Goal: Transaction & Acquisition: Book appointment/travel/reservation

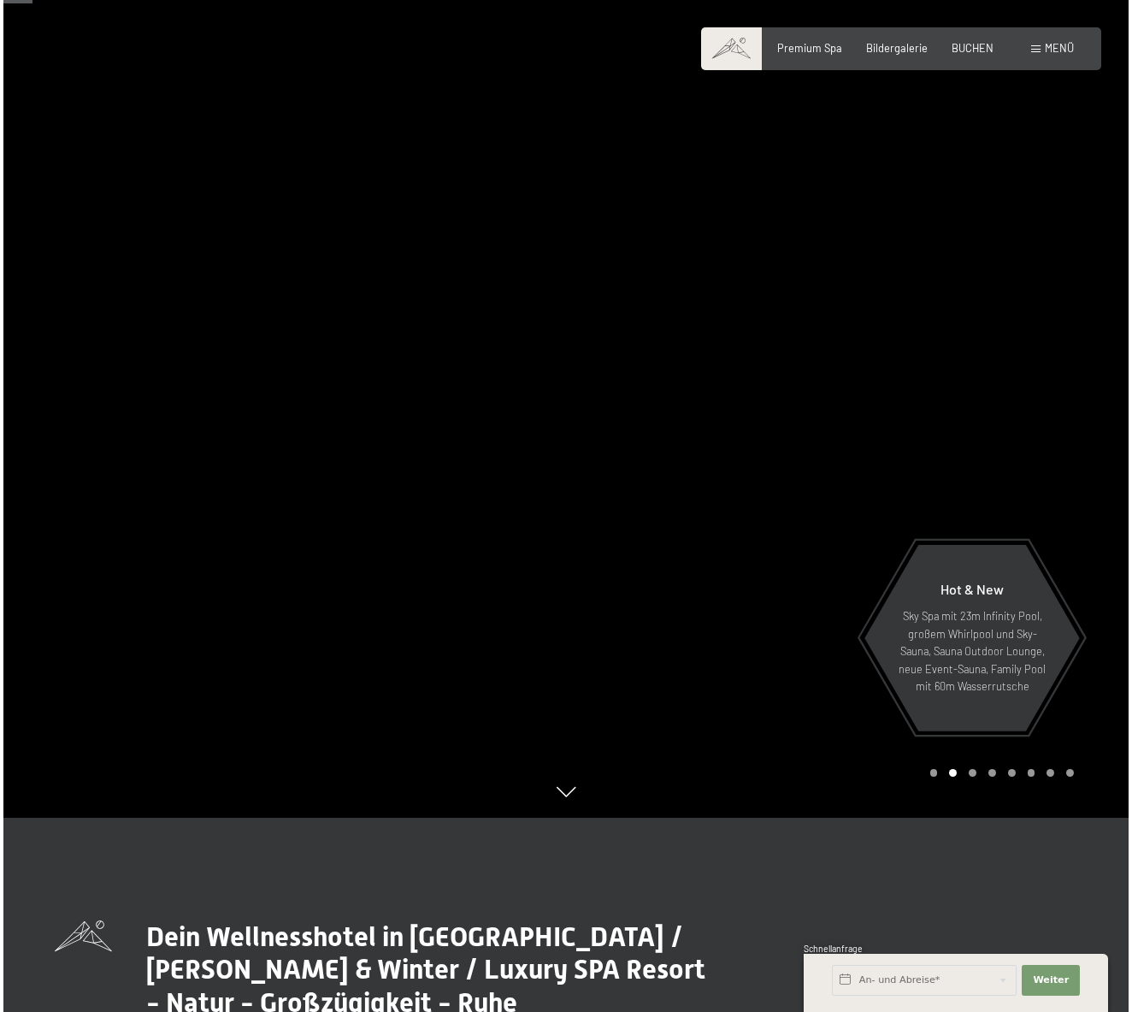
scroll to position [195, 0]
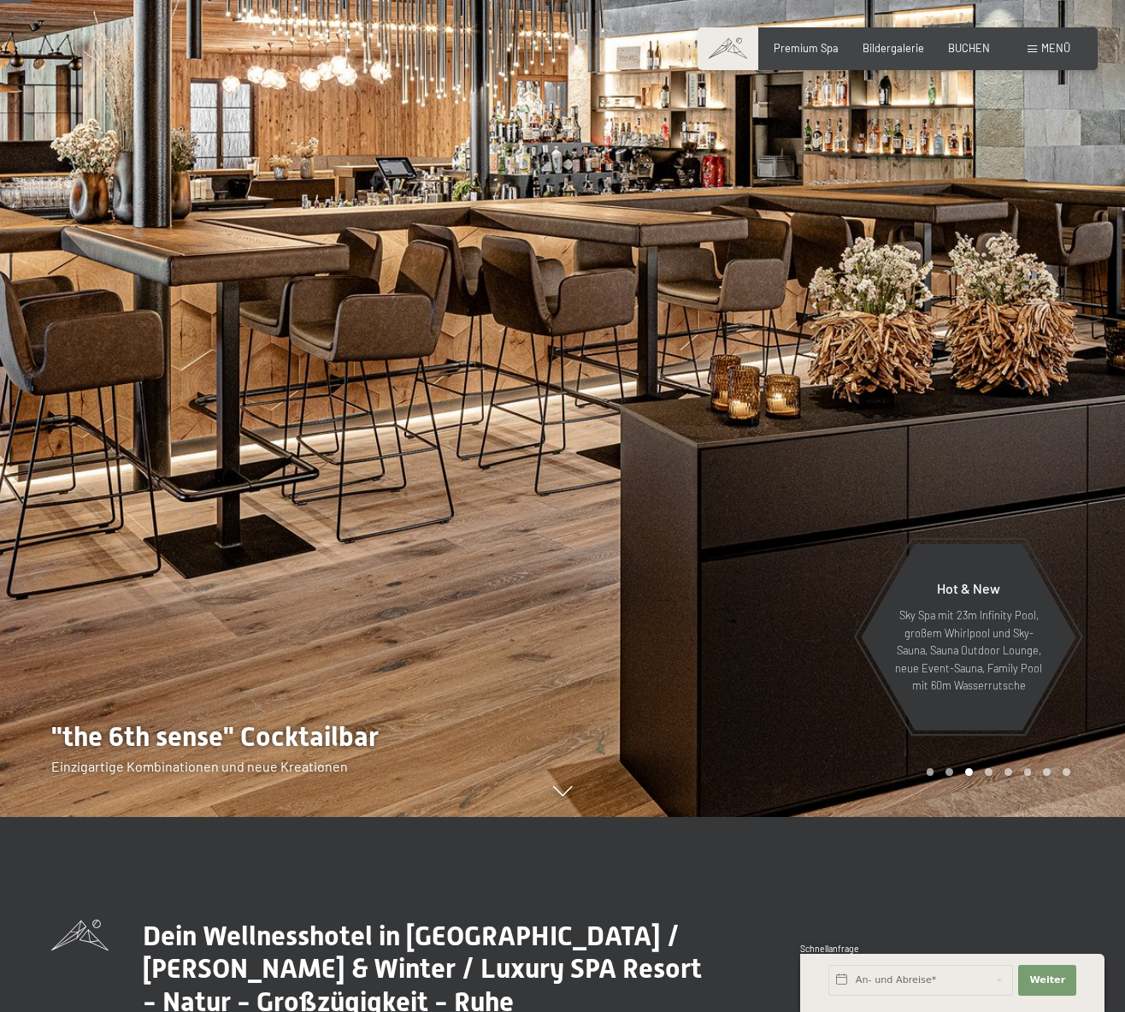
click at [76, 56] on div at bounding box center [281, 311] width 563 height 1012
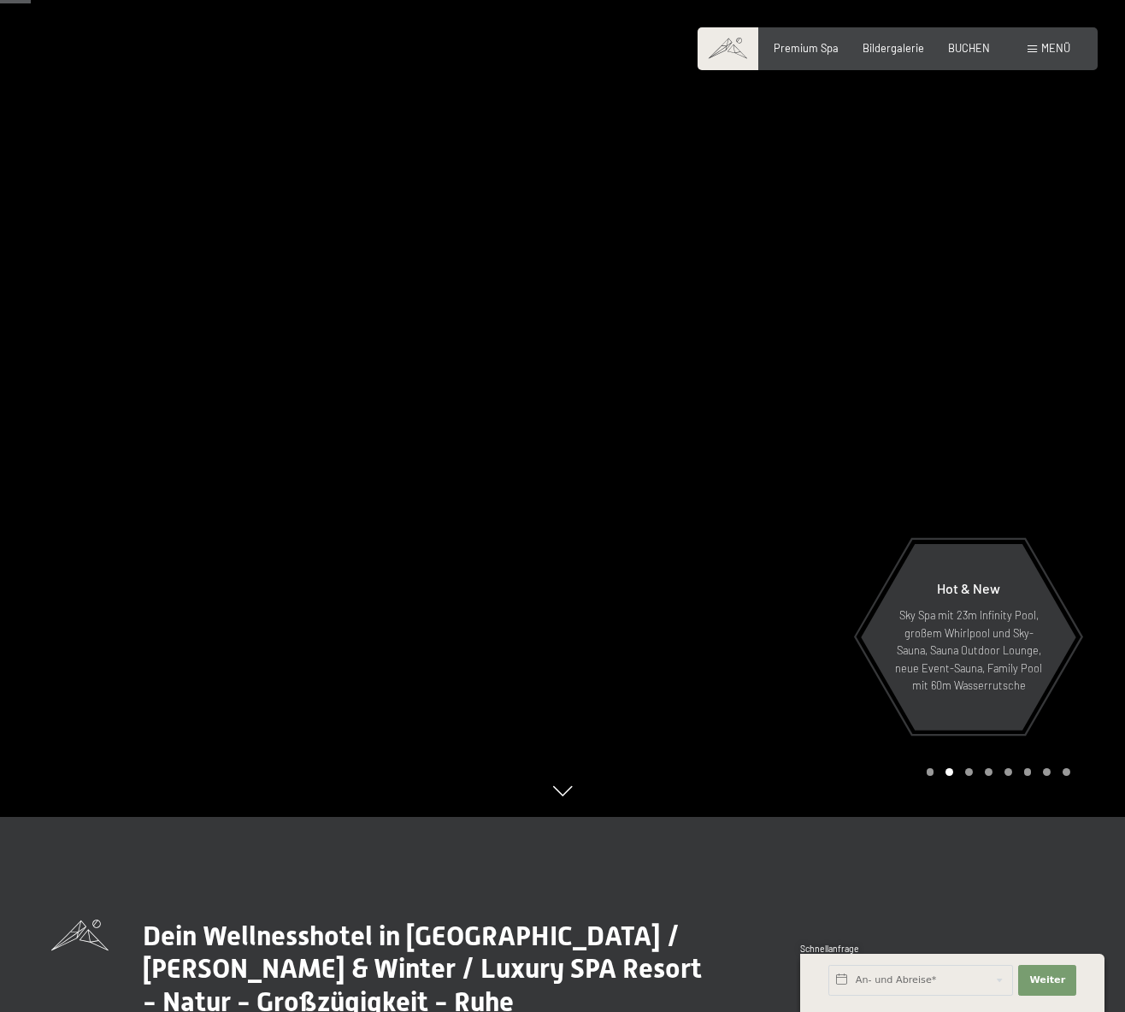
click at [1065, 56] on div "Buchen Anfragen Premium Spa Bildergalerie BUCHEN Menü DE IT EN Gutschein Bilder…" at bounding box center [897, 48] width 345 height 15
click at [1049, 50] on span "Menü" at bounding box center [1055, 48] width 29 height 14
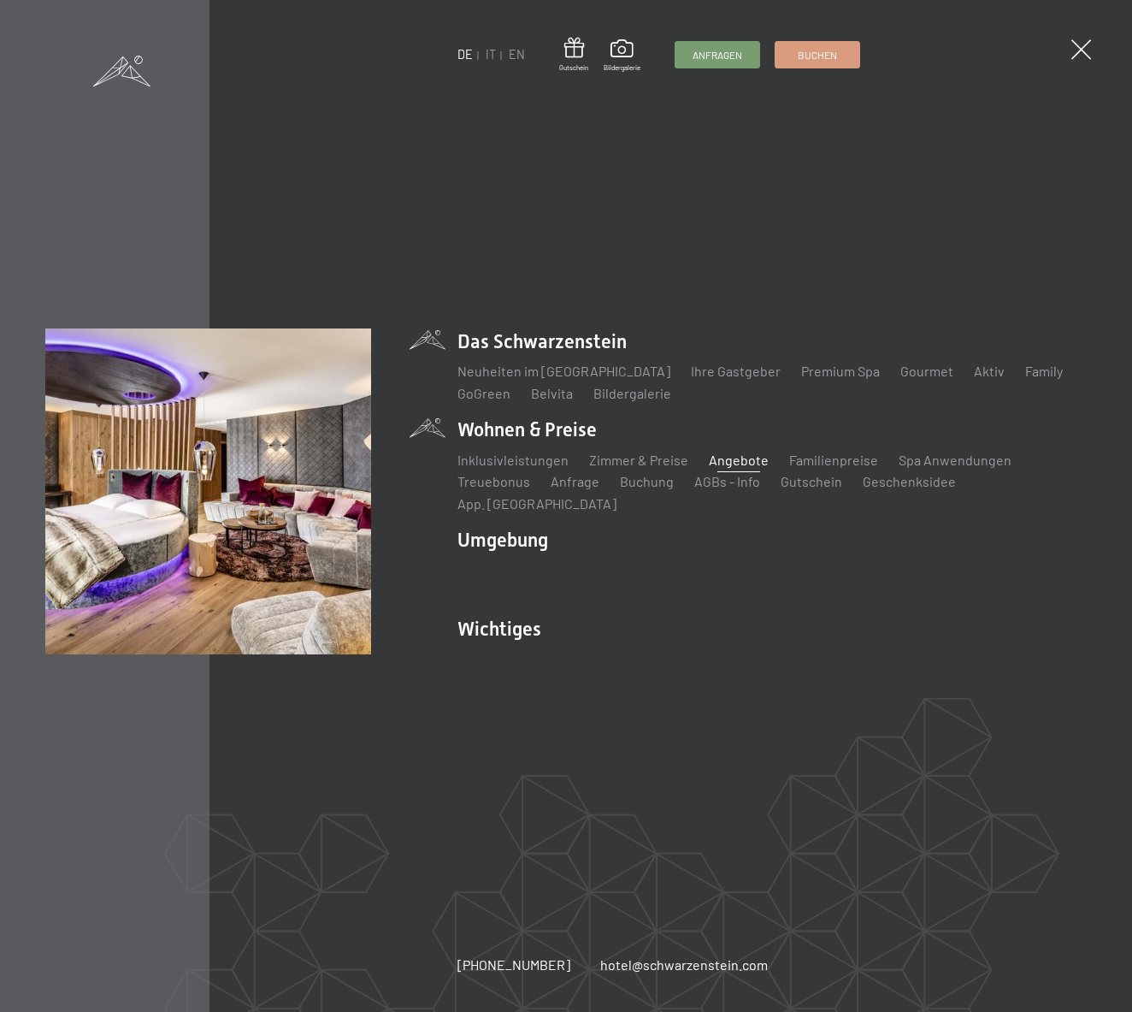
click at [721, 468] on link "Angebote" at bounding box center [739, 459] width 60 height 16
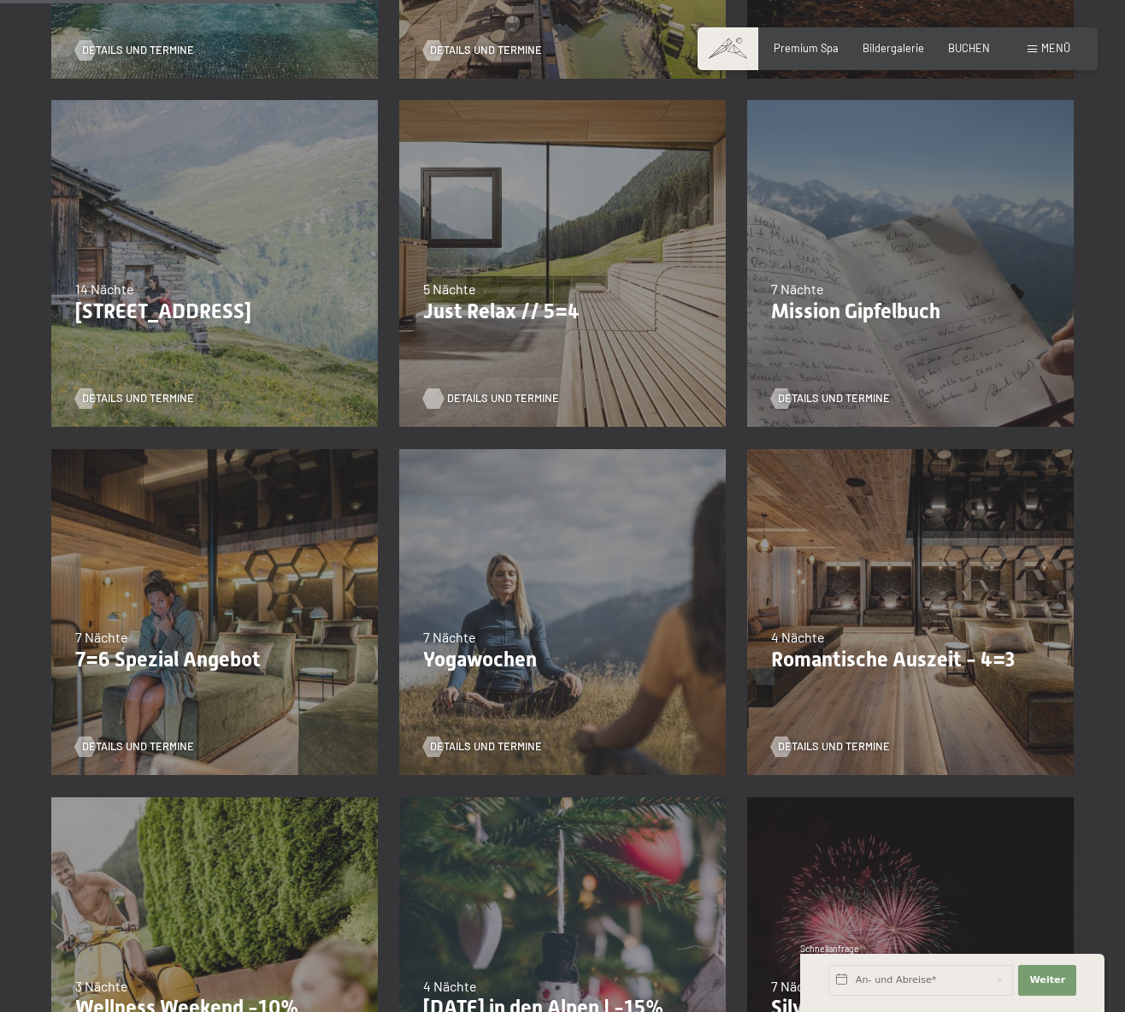
scroll to position [676, 0]
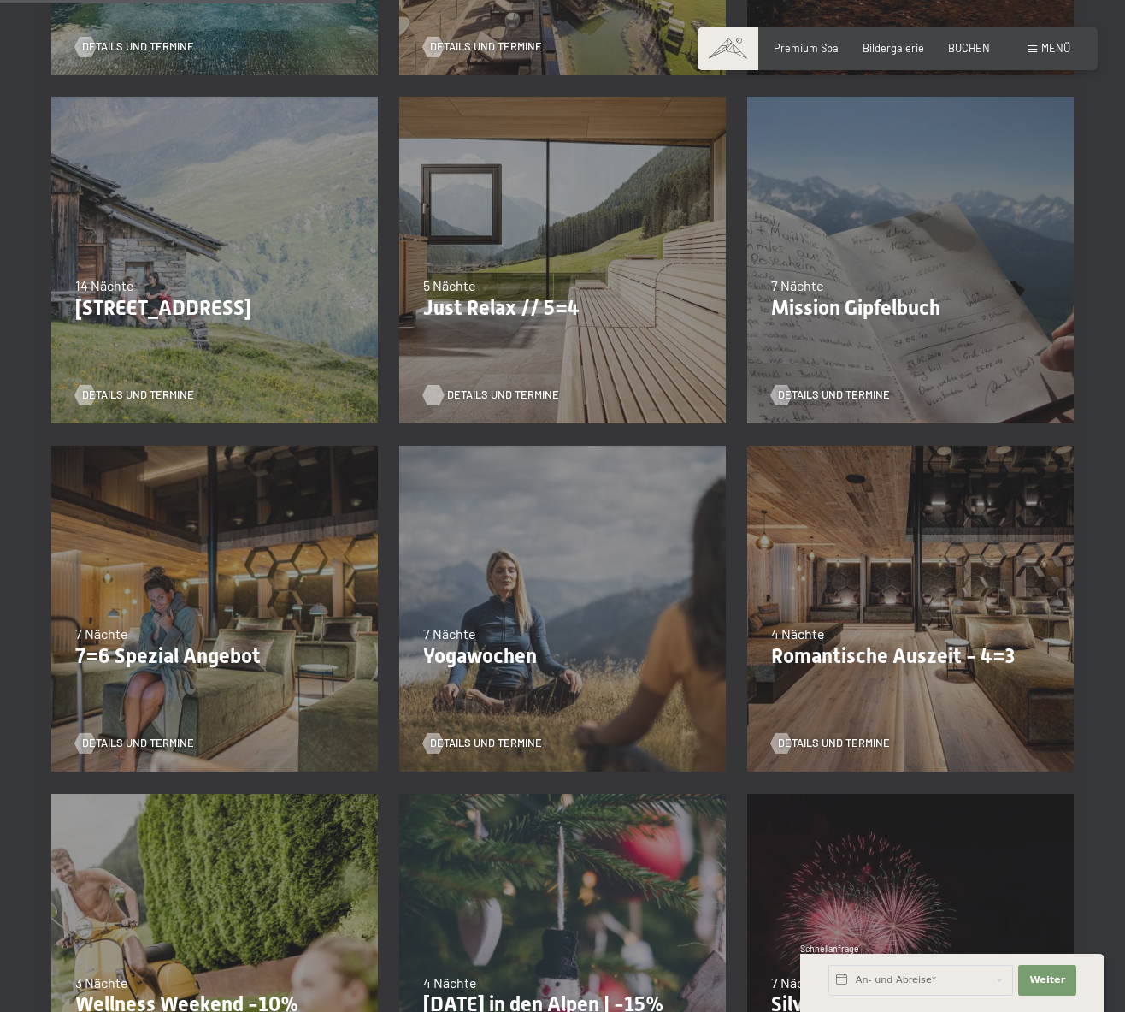
click at [487, 392] on span "Details und Termine" at bounding box center [503, 394] width 112 height 15
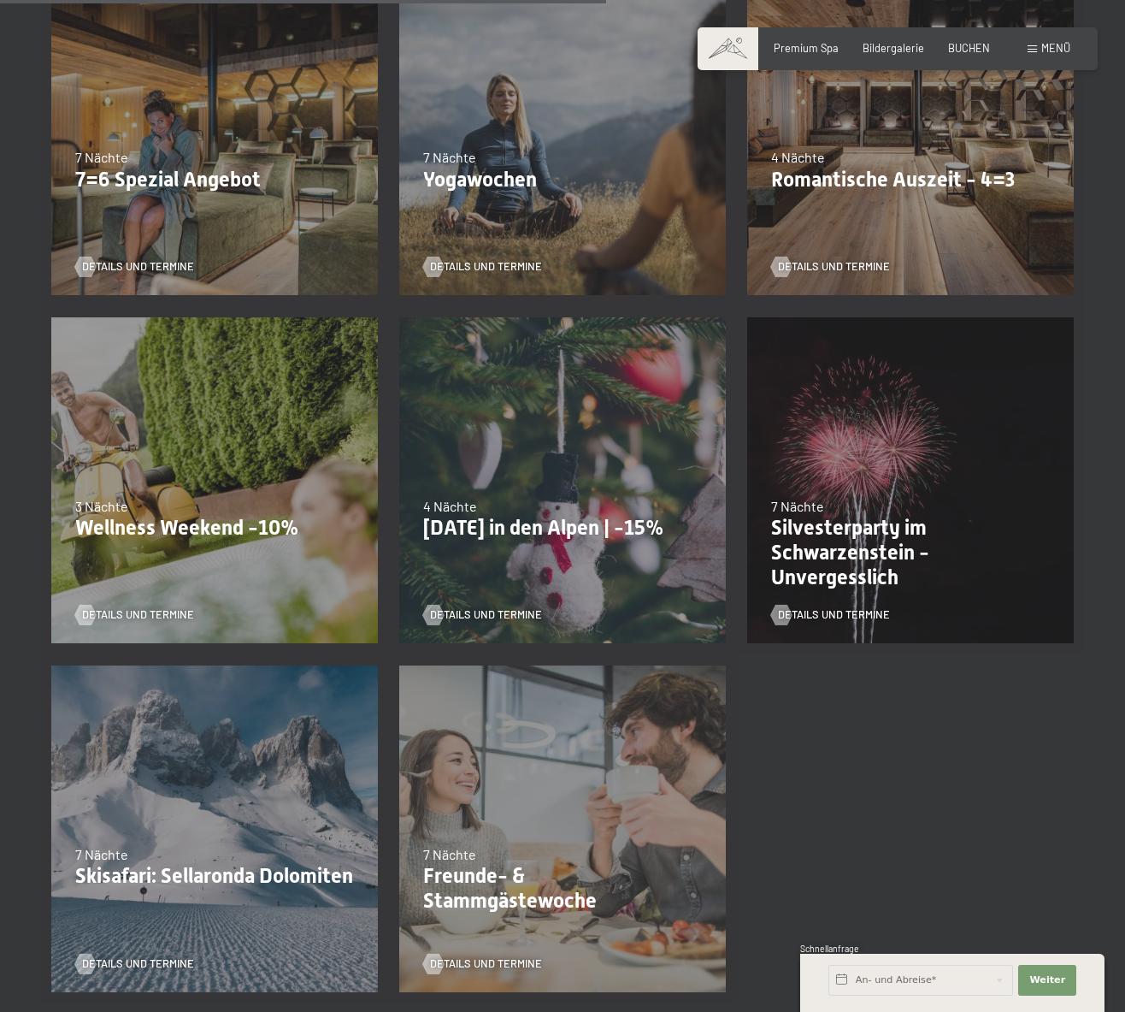
scroll to position [1153, 0]
click at [156, 608] on span "Details und Termine" at bounding box center [155, 613] width 112 height 15
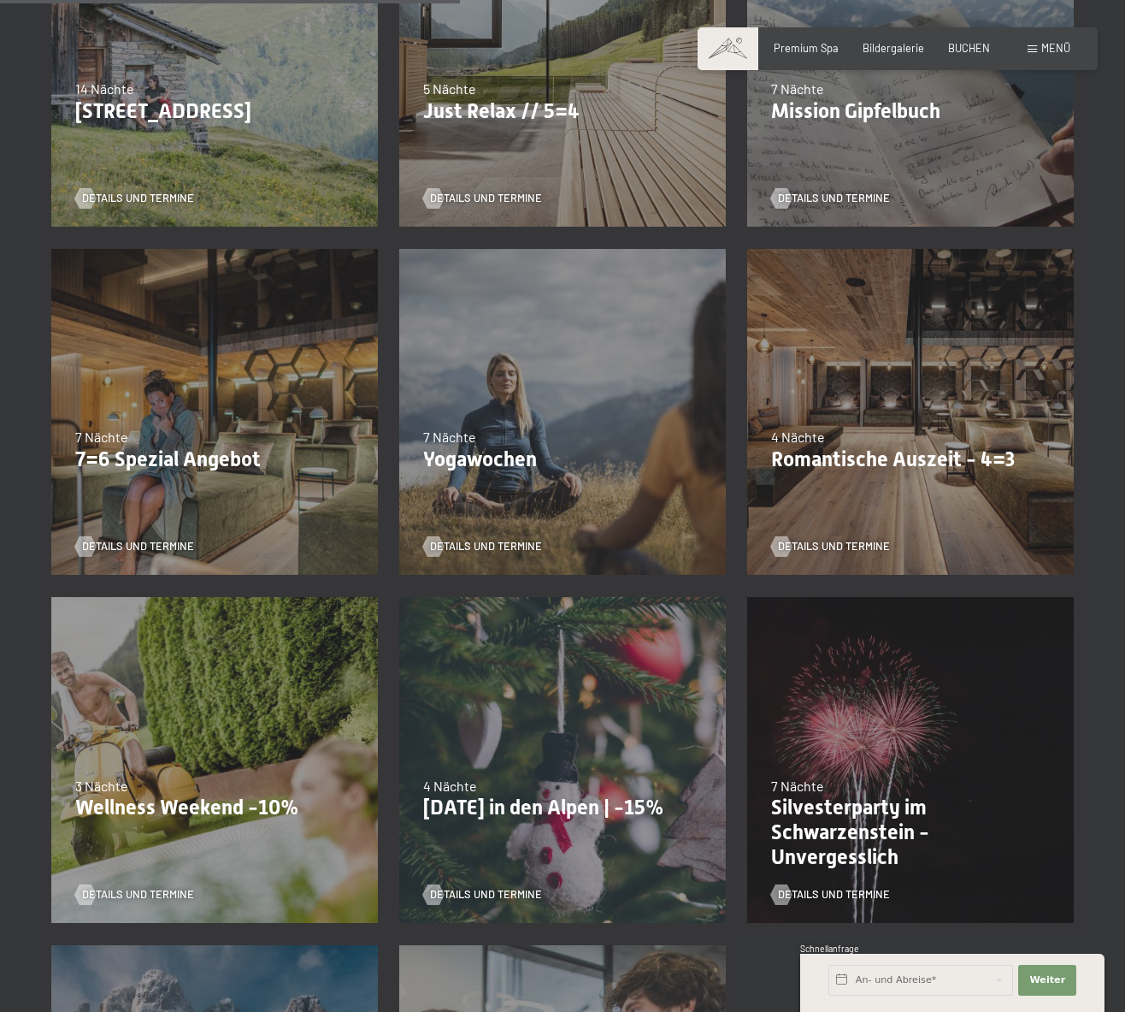
scroll to position [876, 0]
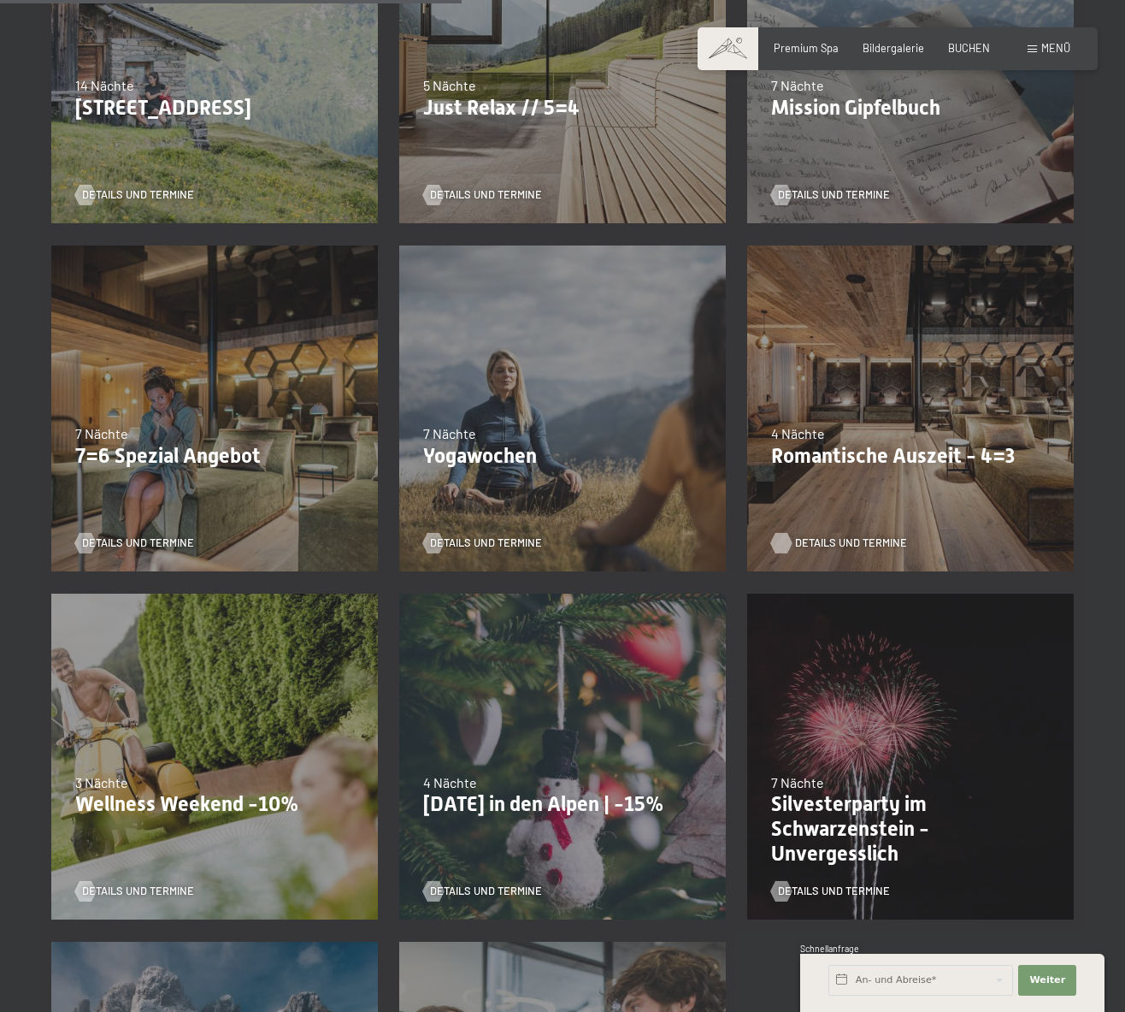
click at [821, 541] on span "Details und Termine" at bounding box center [851, 542] width 112 height 15
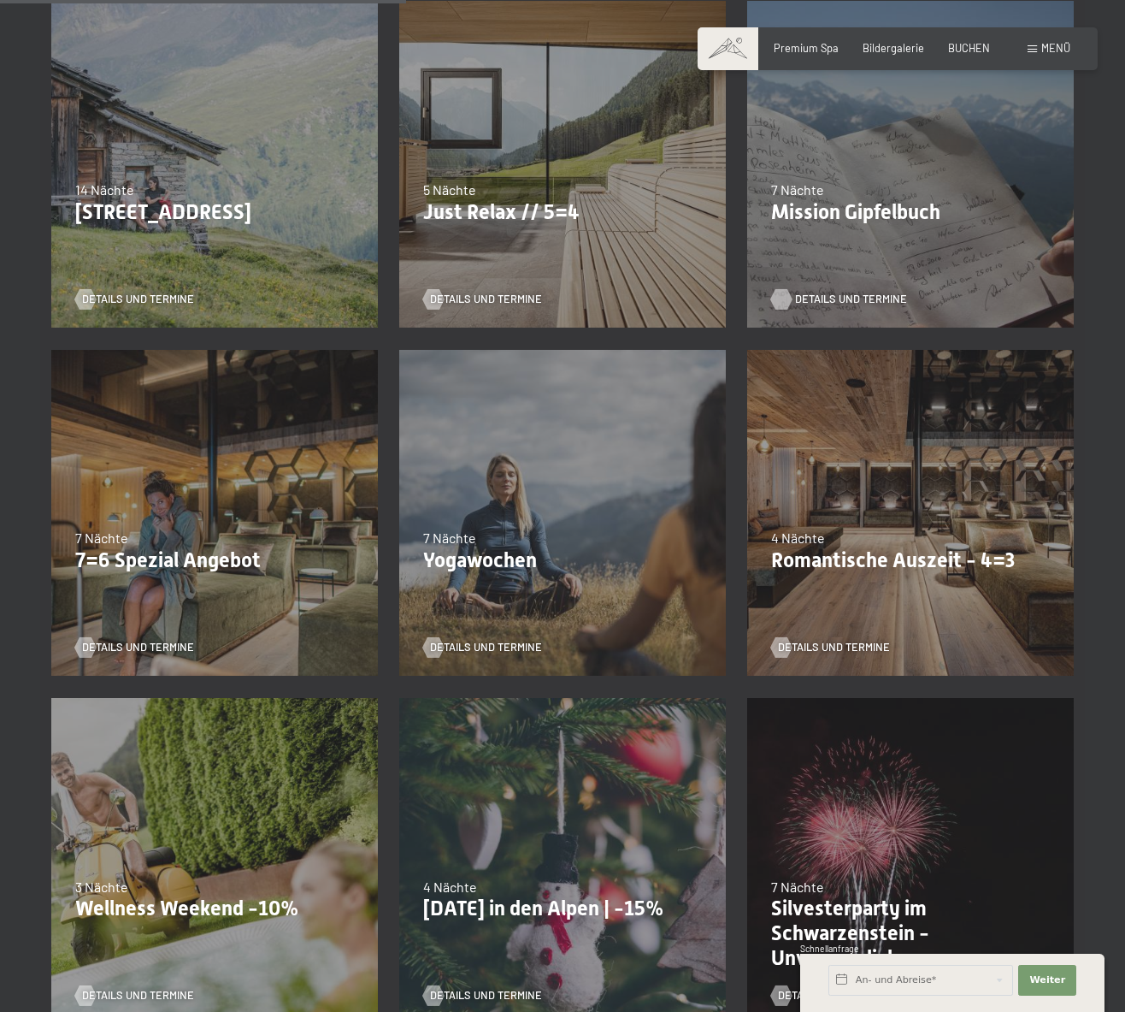
scroll to position [773, 0]
click at [812, 296] on span "Details und Termine" at bounding box center [851, 298] width 112 height 15
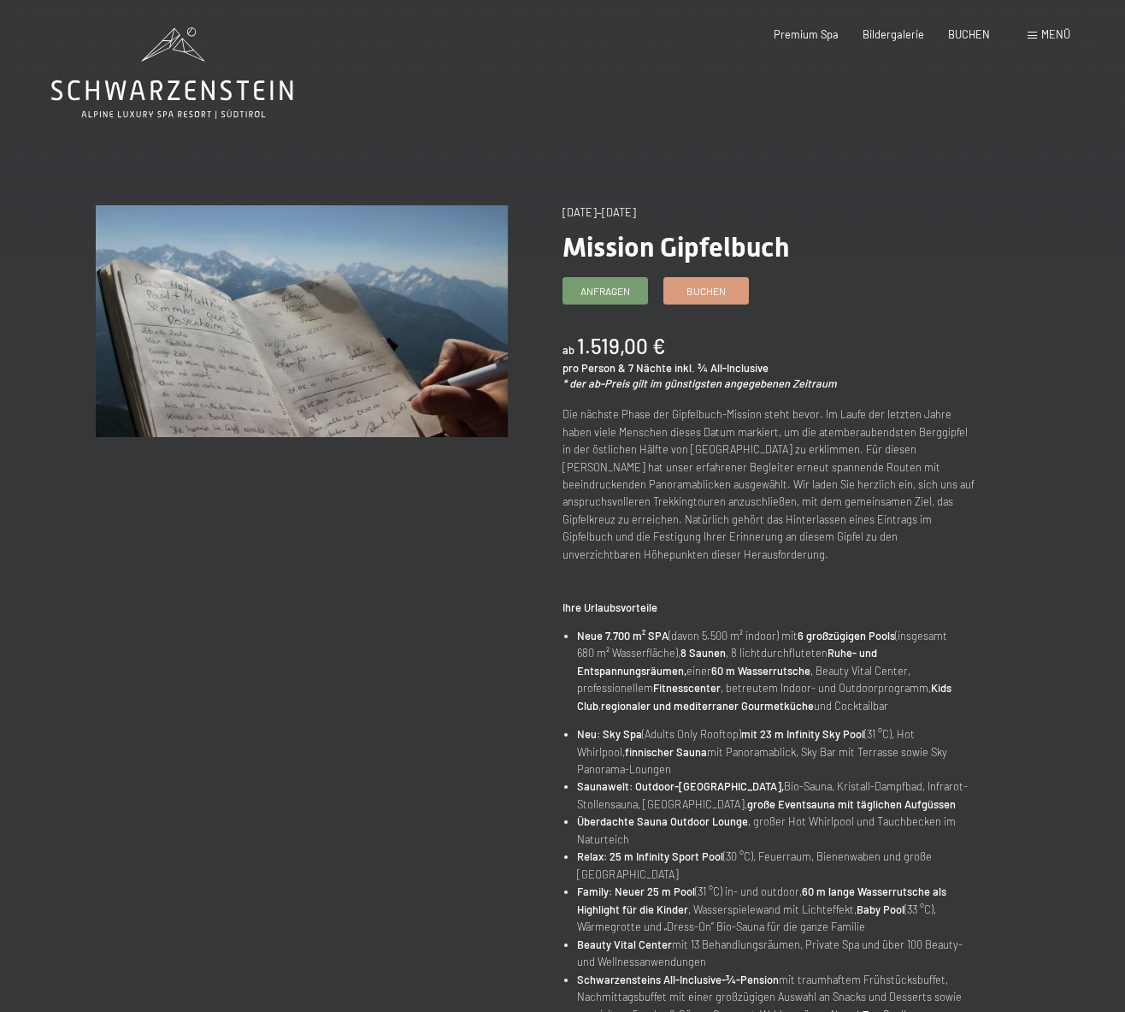
click at [1055, 35] on span "Menü" at bounding box center [1055, 34] width 29 height 14
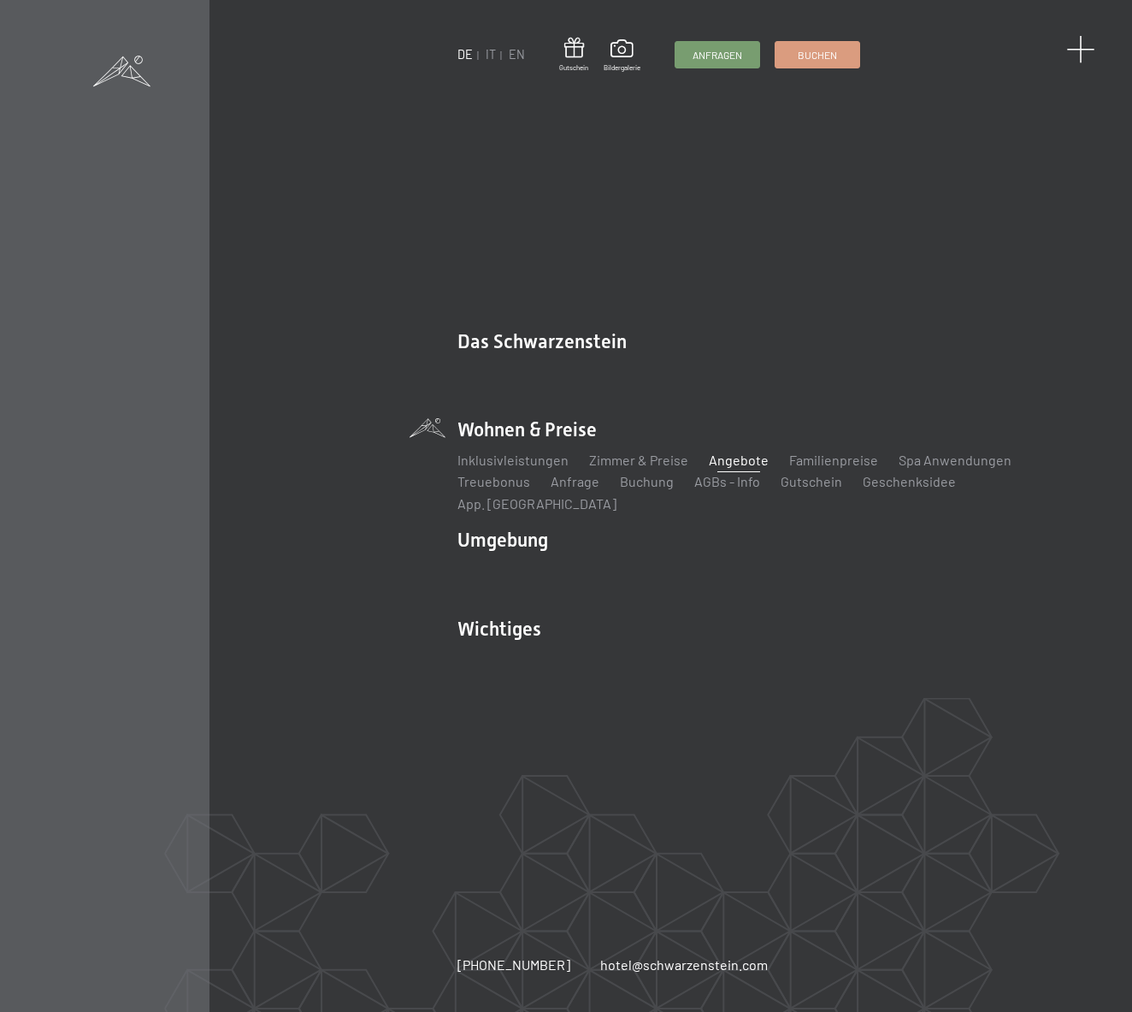
click at [1087, 47] on span at bounding box center [1080, 50] width 28 height 28
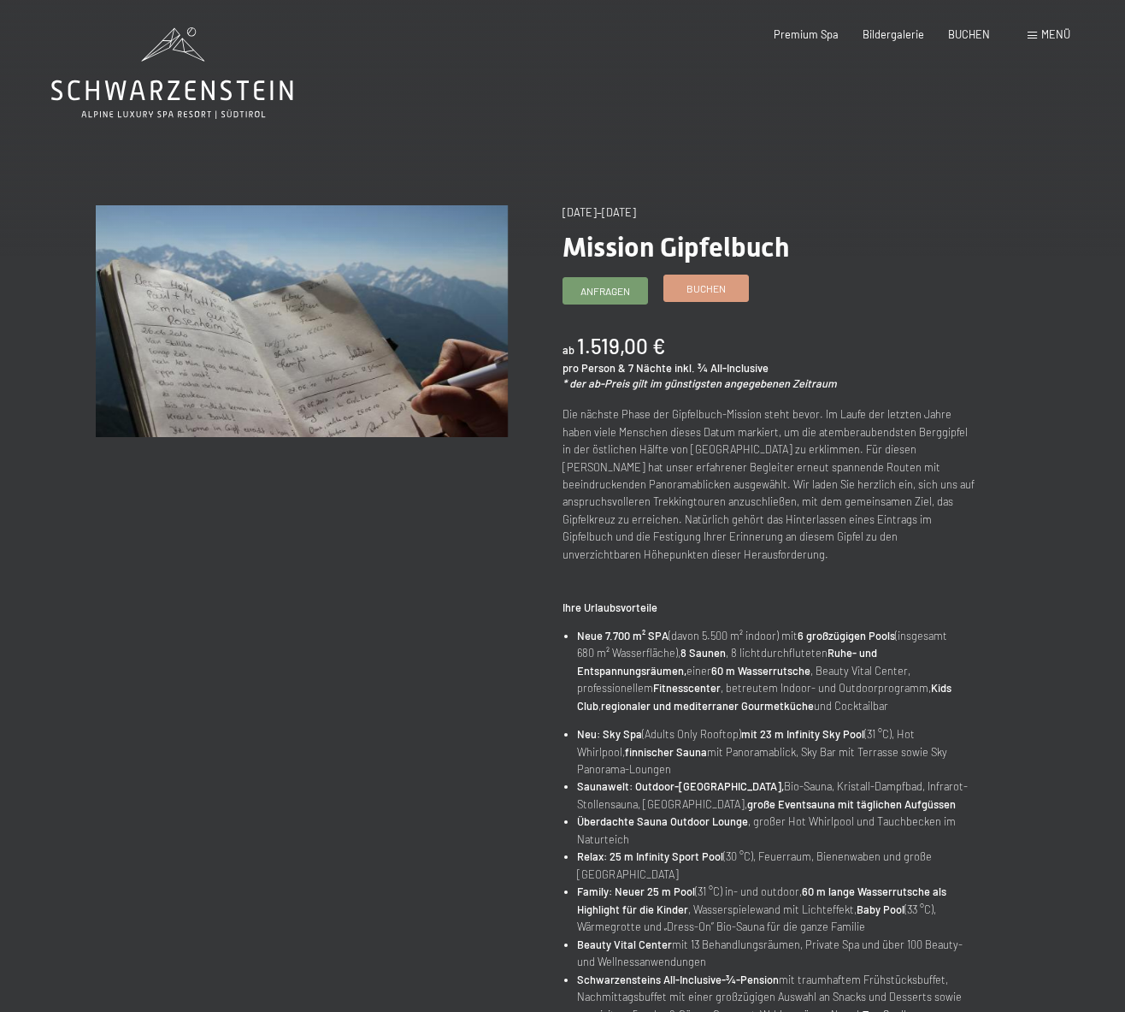
click at [717, 290] on span "Buchen" at bounding box center [706, 288] width 39 height 15
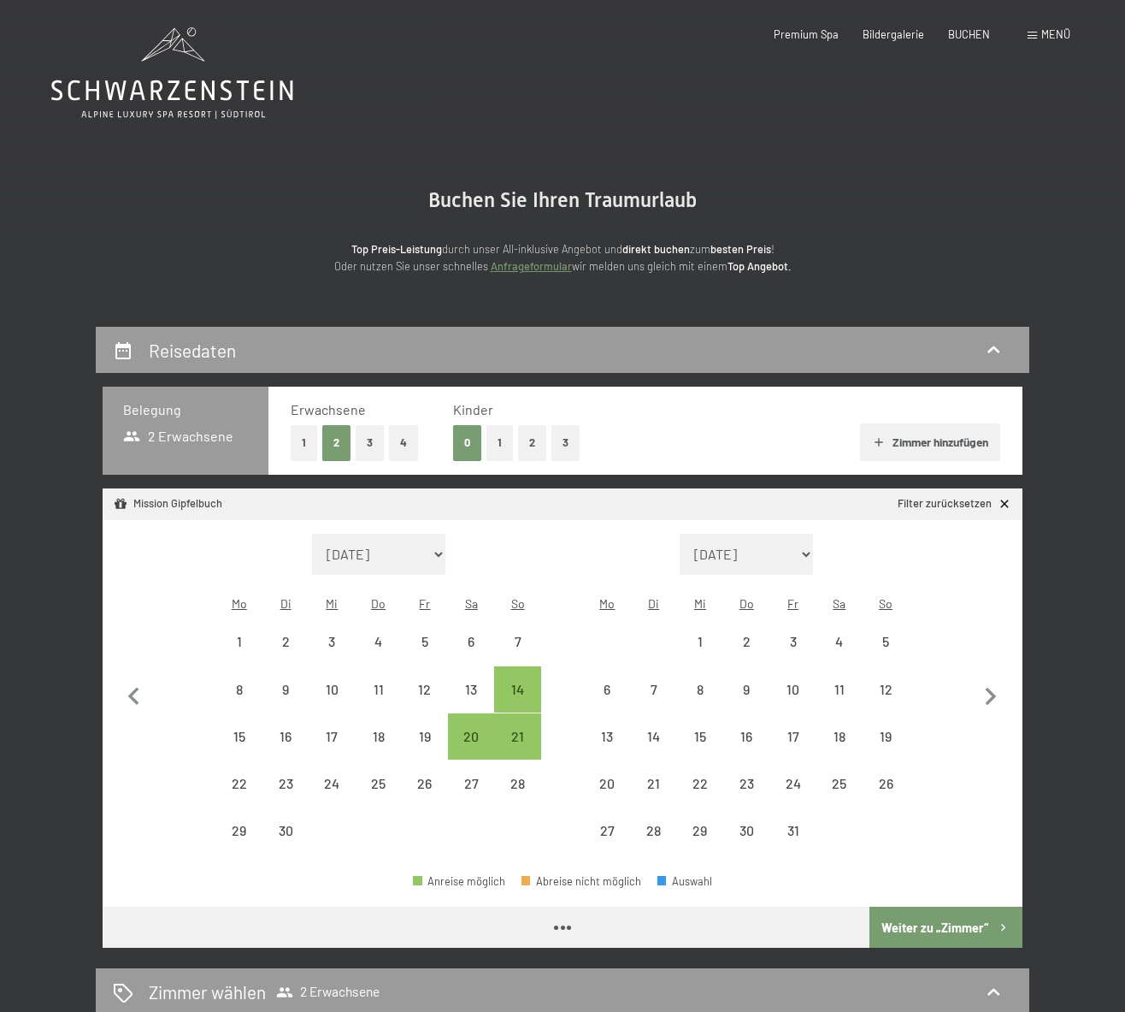
select select "[DATE]"
click at [520, 682] on div "14" at bounding box center [517, 703] width 43 height 43
select select "[DATE]"
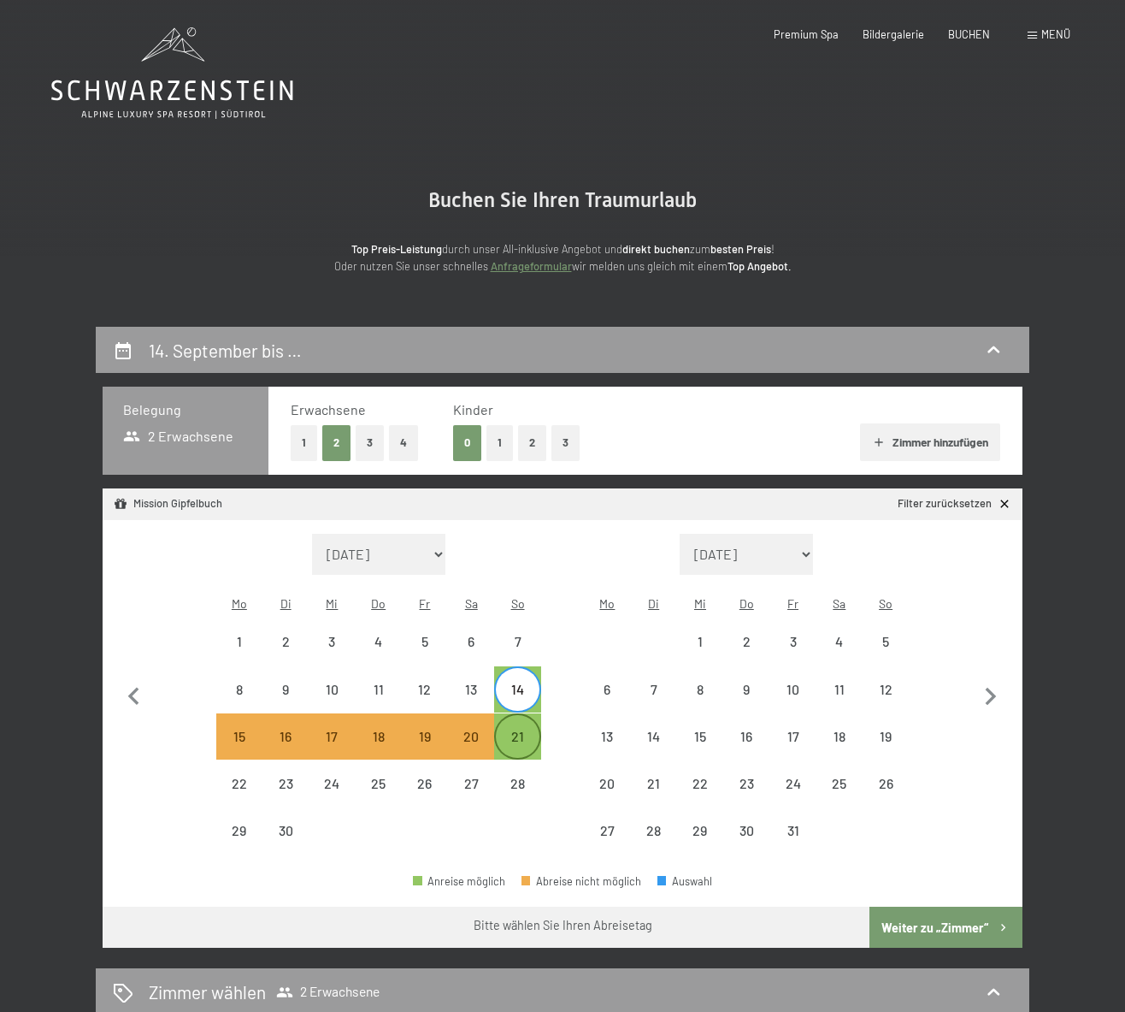
click at [521, 729] on div "21" at bounding box center [517, 750] width 43 height 43
select select "[DATE]"
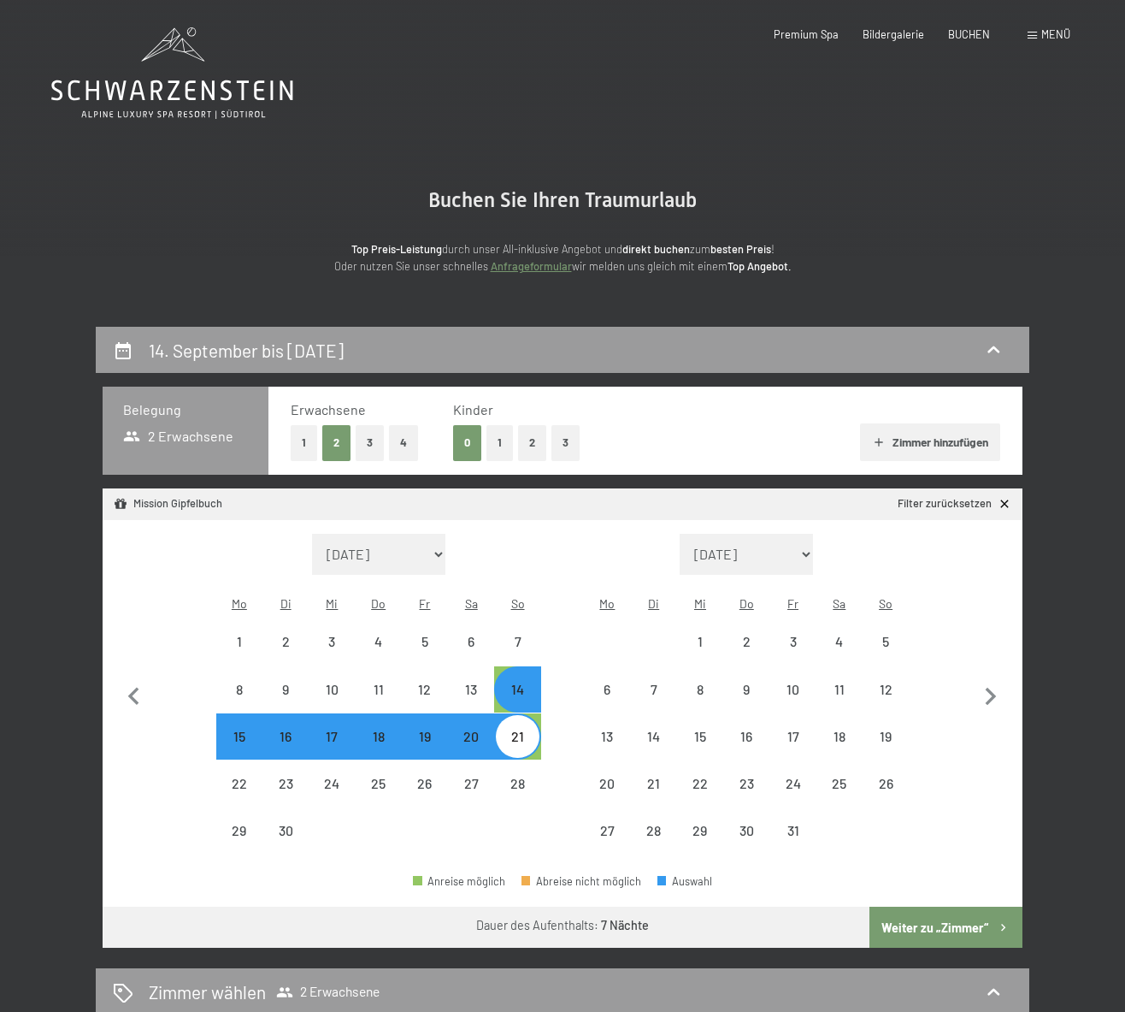
select select "[DATE]"
click at [933, 906] on button "Weiter zu „Zimmer“" at bounding box center [946, 926] width 153 height 41
select select "[DATE]"
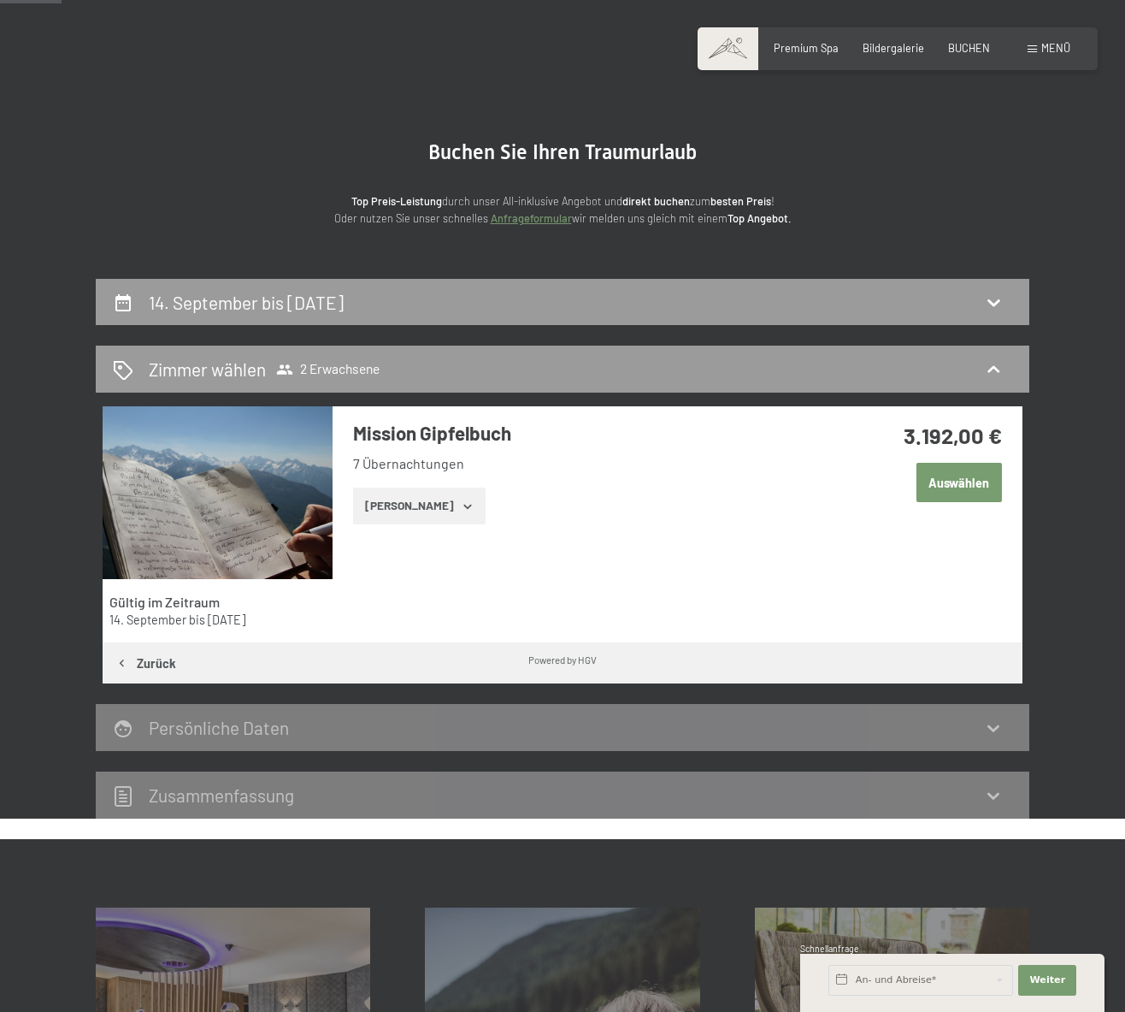
scroll to position [57, 0]
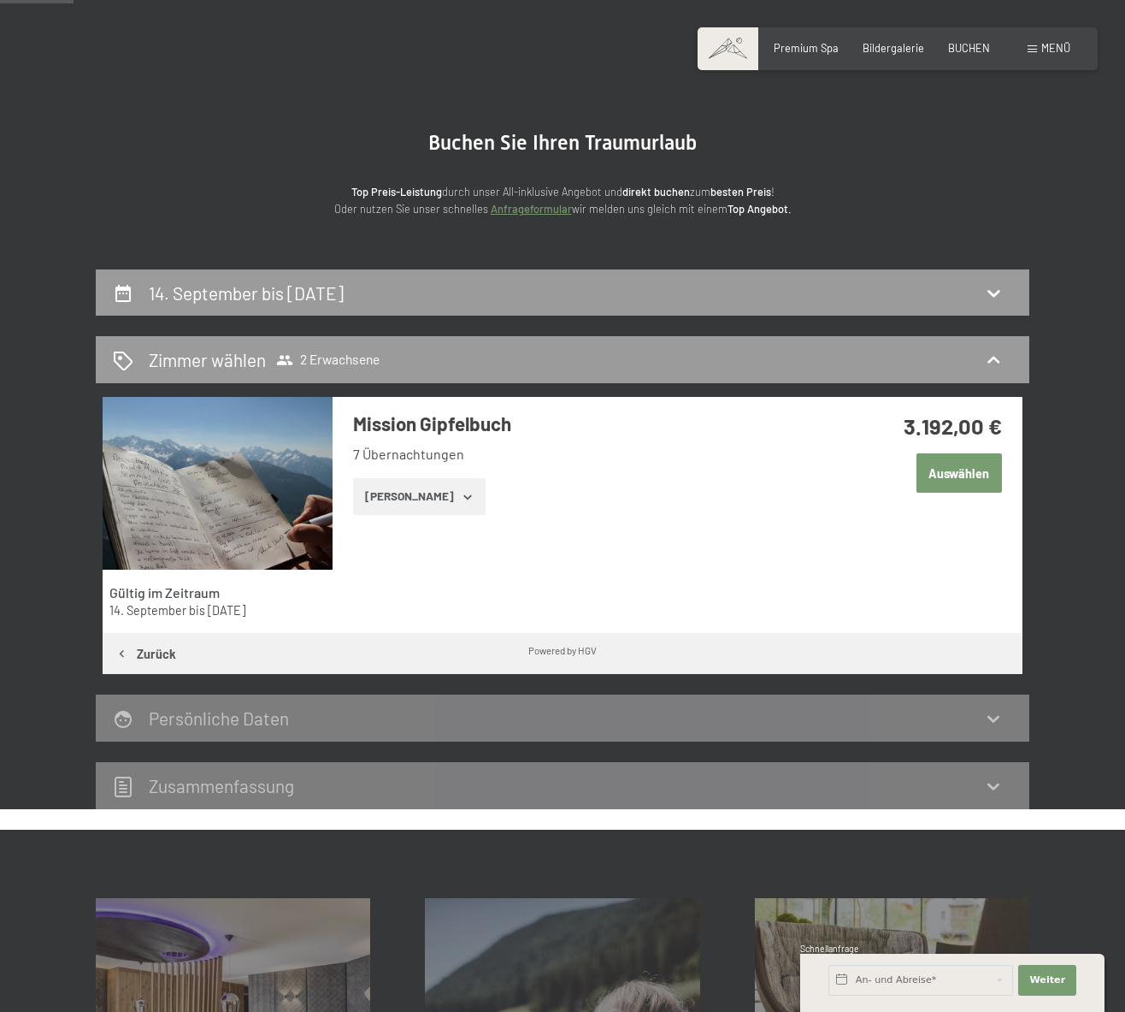
click at [421, 490] on button "[PERSON_NAME]" at bounding box center [419, 497] width 133 height 38
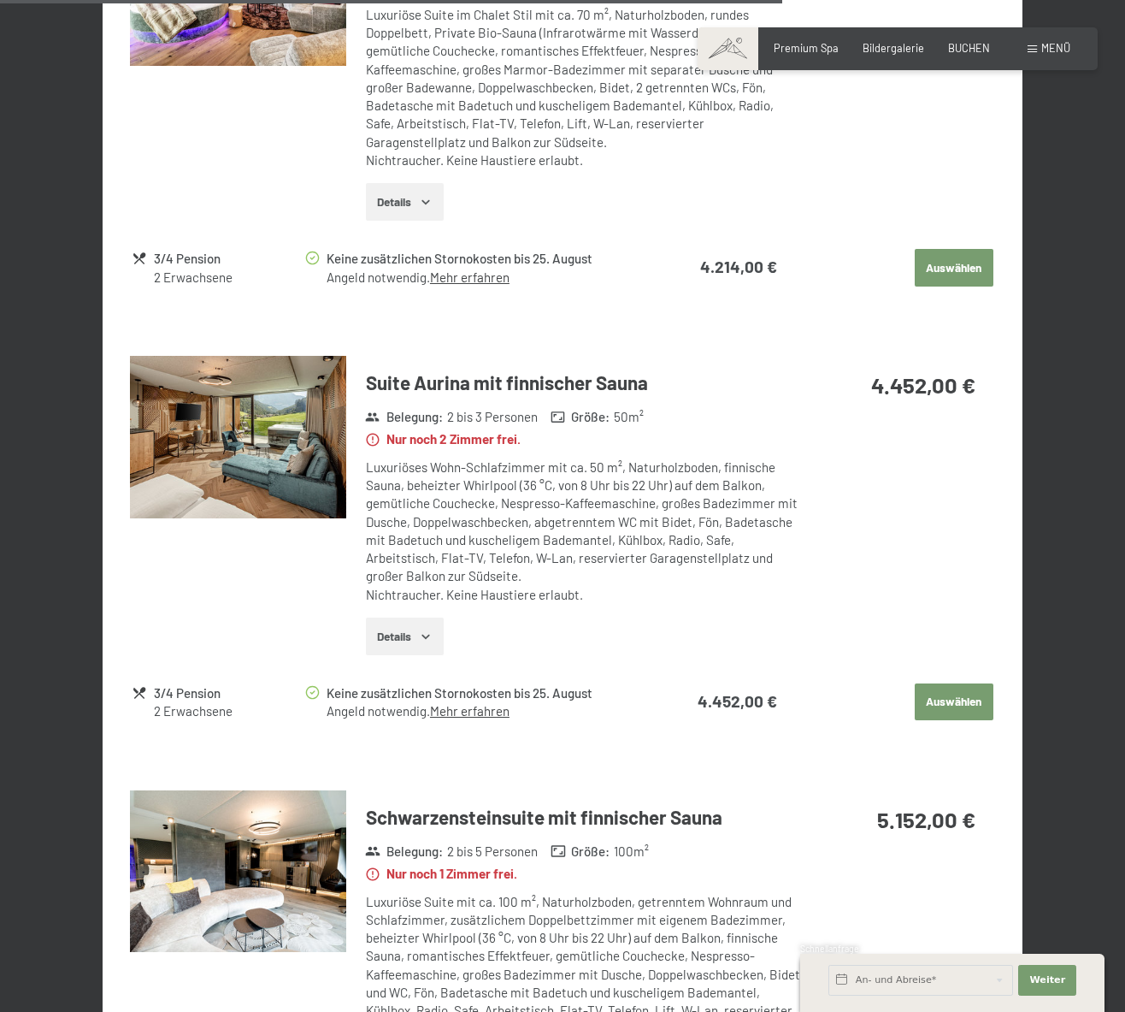
scroll to position [3038, 0]
